Goal: Task Accomplishment & Management: Manage account settings

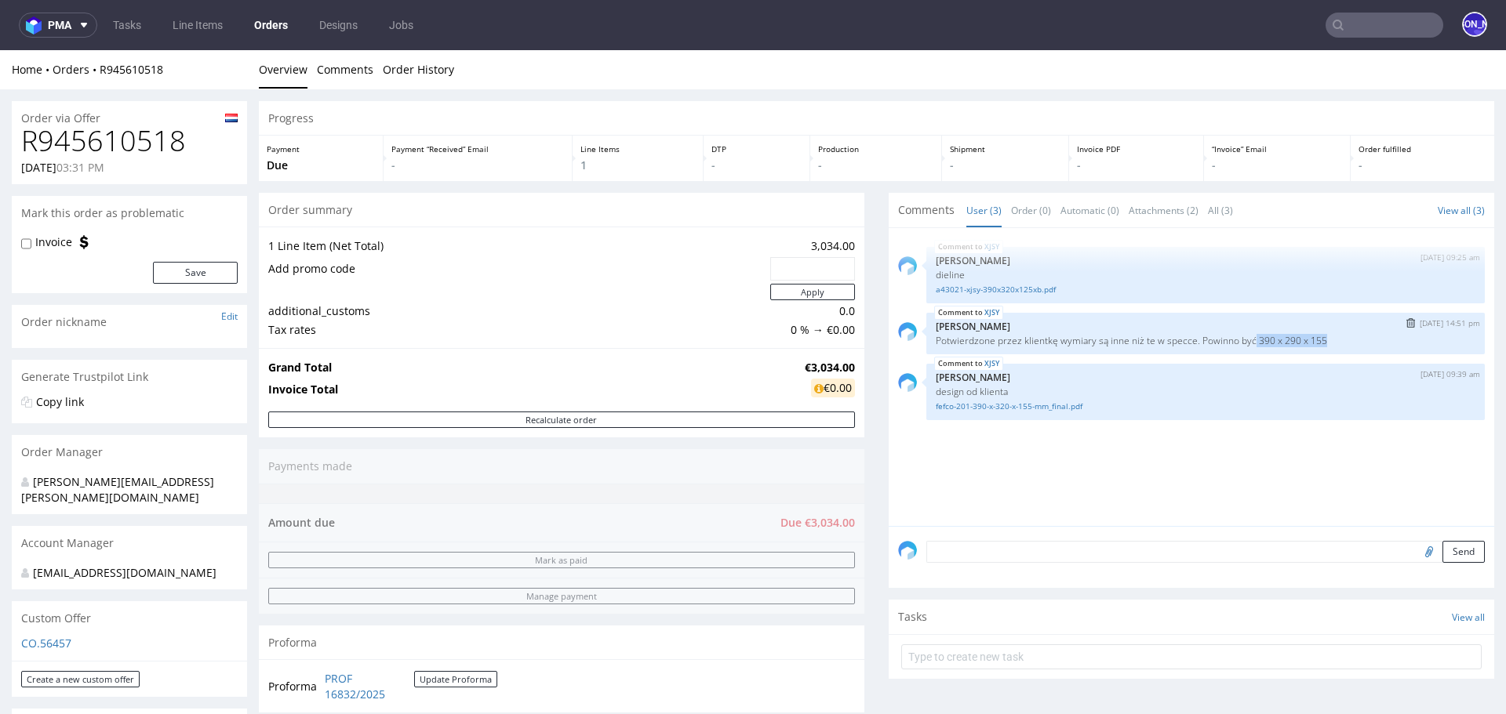
drag, startPoint x: 1332, startPoint y: 339, endPoint x: 1254, endPoint y: 336, distance: 78.5
click at [1254, 336] on p "Potwierdzone przez klientkę wymiary są inne niż te w specce. Powinno być 390 x …" at bounding box center [1206, 341] width 540 height 12
copy p "390 x 290 x 155"
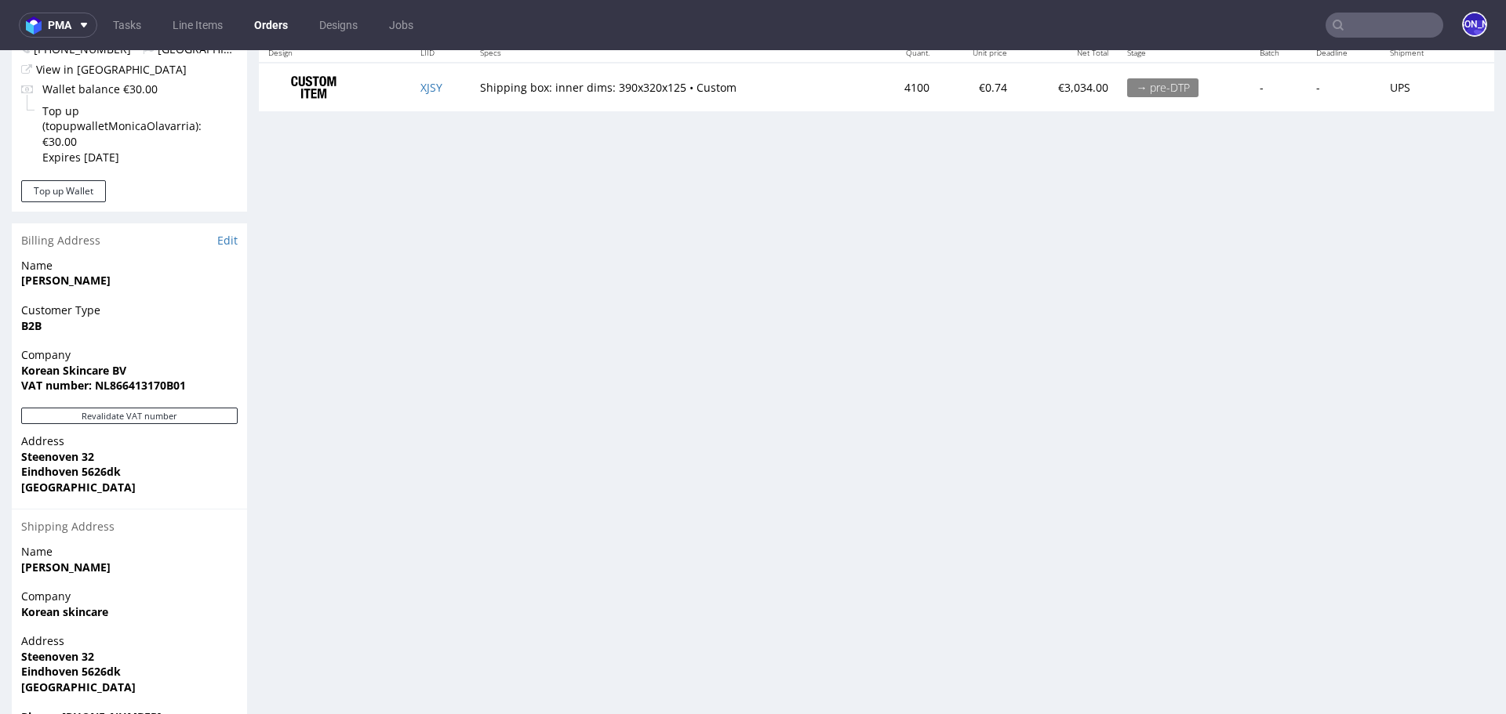
scroll to position [836, 0]
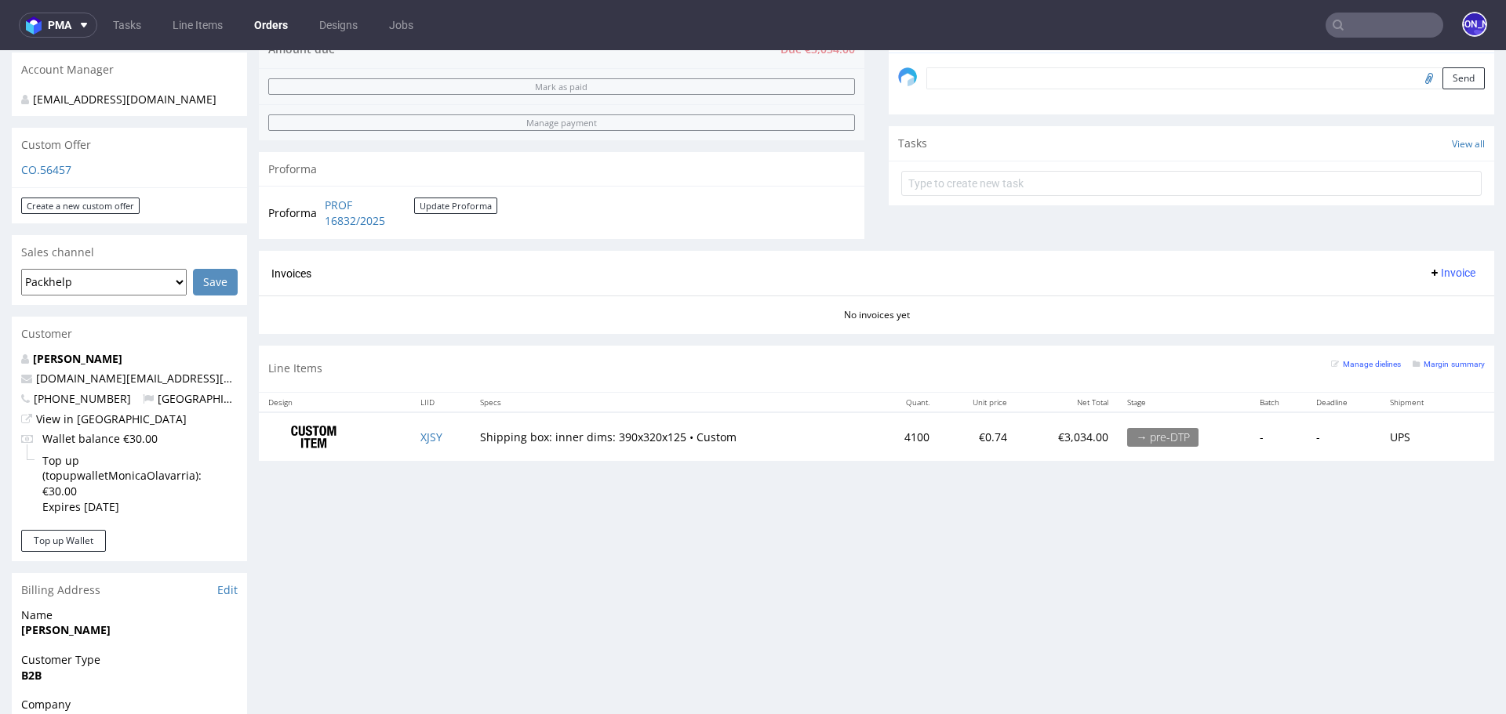
scroll to position [480, 0]
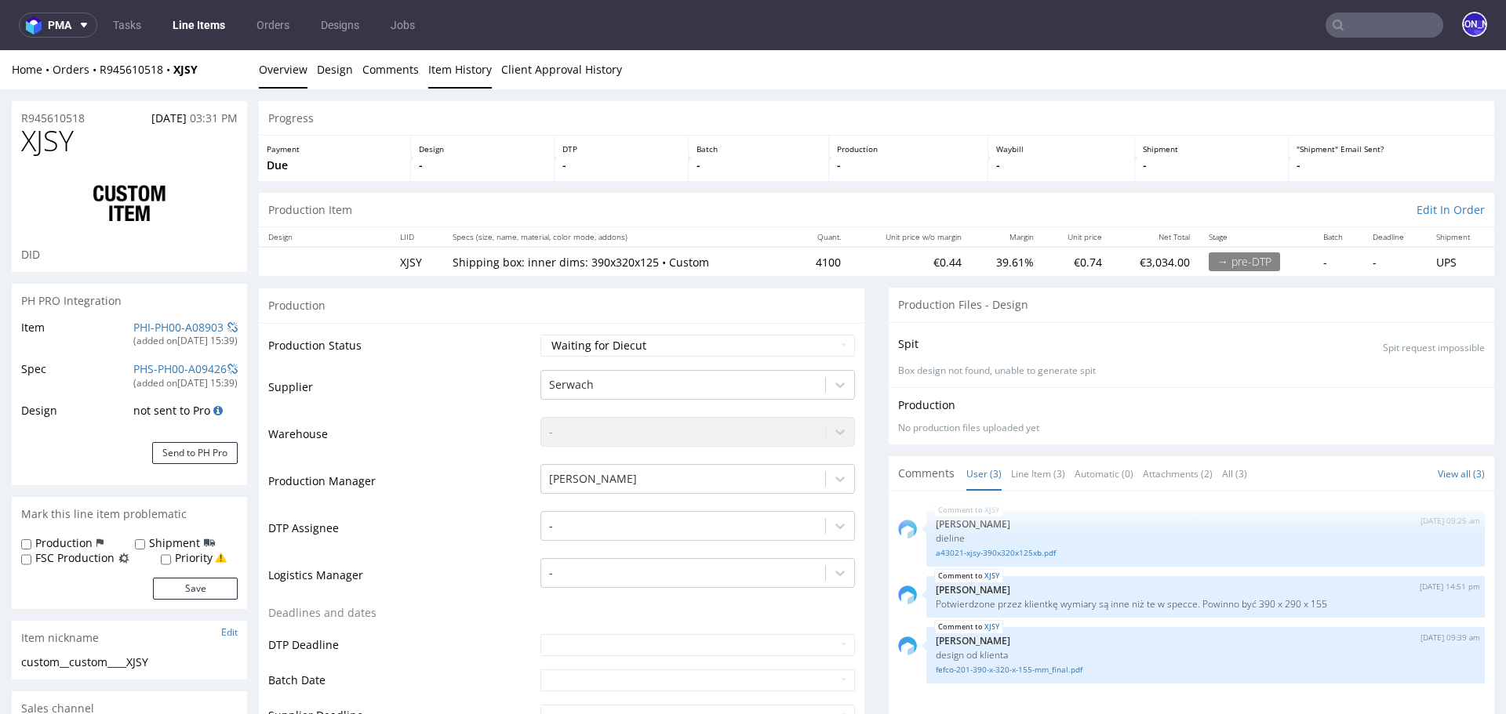
click at [467, 65] on link "Item History" at bounding box center [460, 69] width 64 height 38
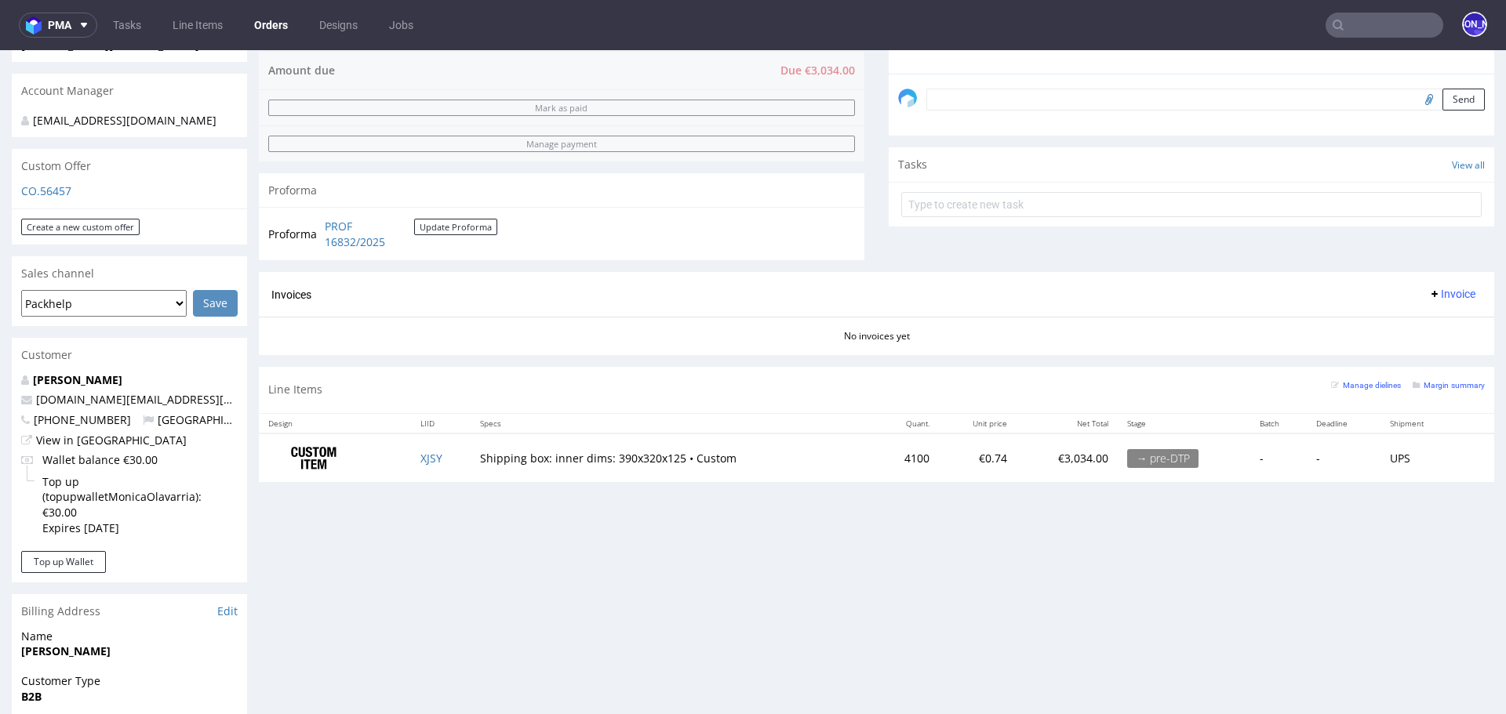
scroll to position [456, 0]
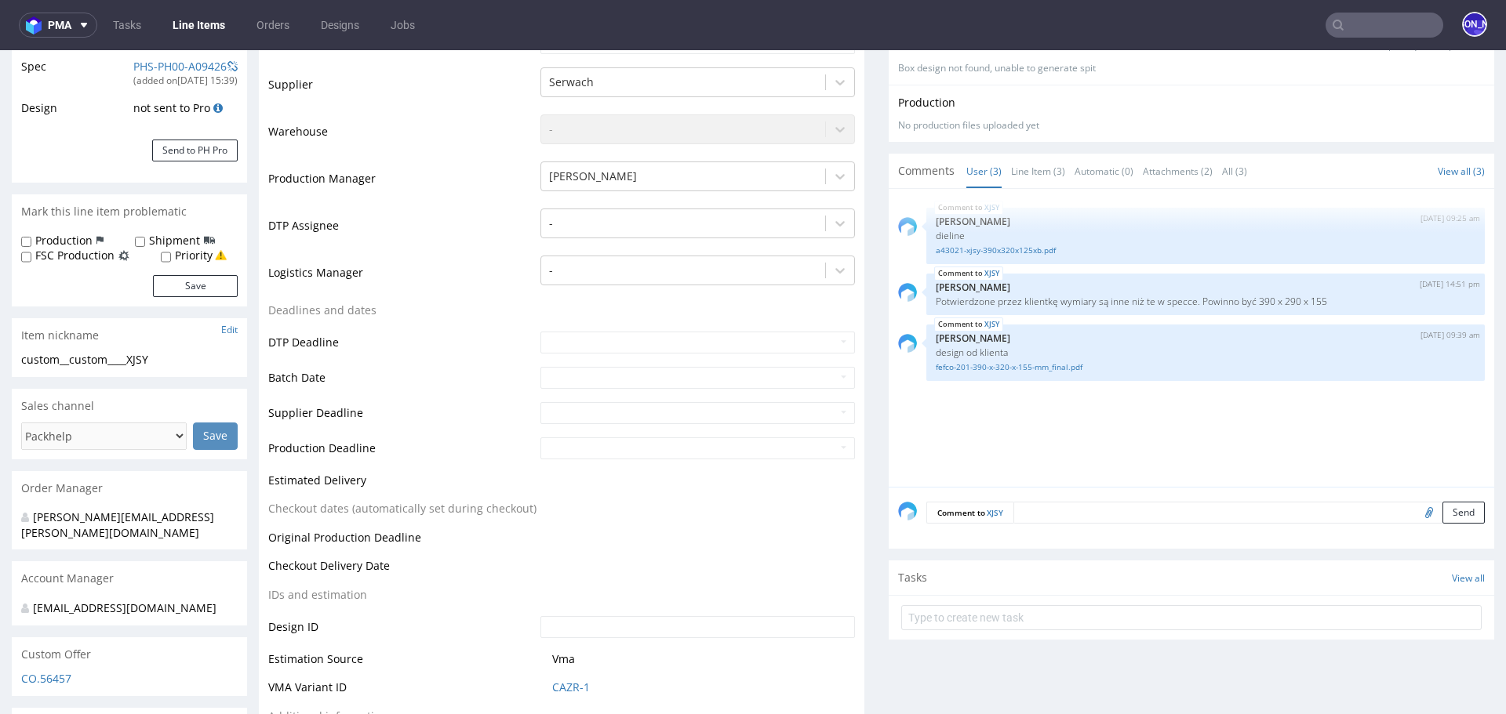
scroll to position [274, 0]
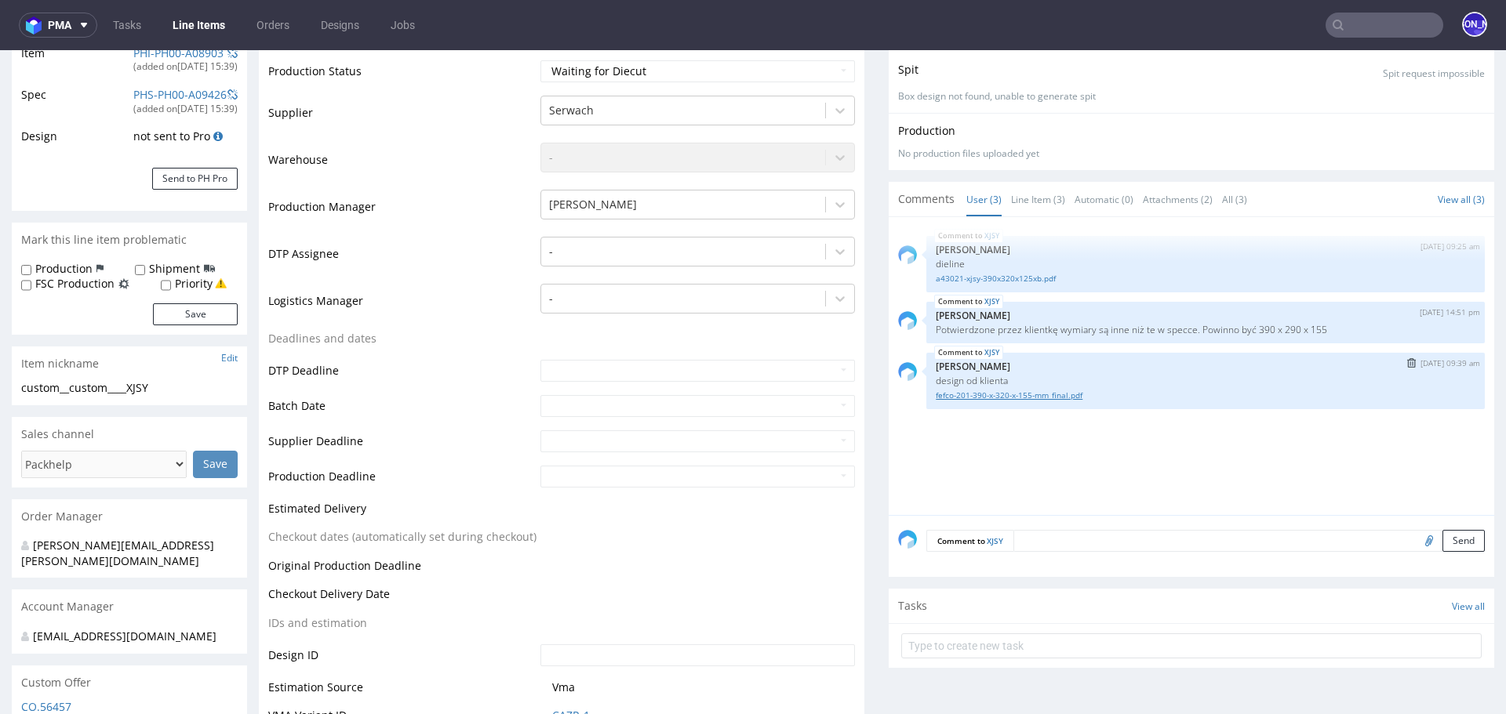
click at [993, 392] on link "fefco-201-390-x-320-x-155-mm_final.pdf" at bounding box center [1206, 396] width 540 height 12
click at [1005, 393] on link "fefco-201-390-x-320-x-155-mm_final.pdf" at bounding box center [1206, 396] width 540 height 12
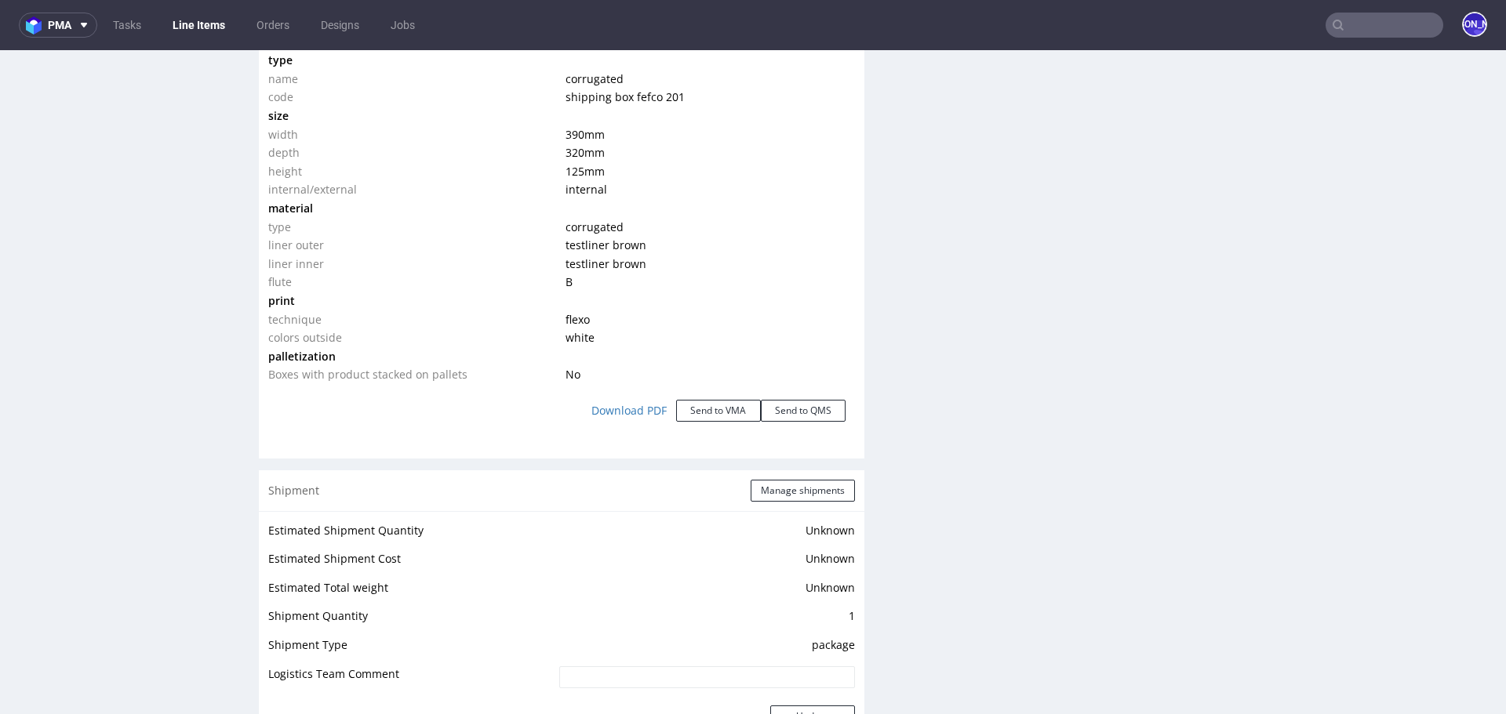
scroll to position [1519, 0]
